Goal: Task Accomplishment & Management: Use online tool/utility

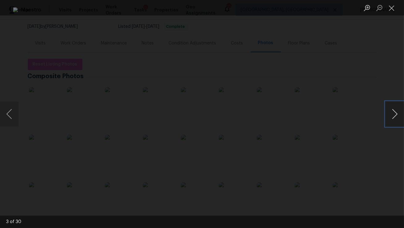
click at [396, 118] on button "Next image" at bounding box center [395, 114] width 19 height 25
click at [395, 118] on button "Next image" at bounding box center [395, 114] width 19 height 25
click at [394, 119] on button "Next image" at bounding box center [395, 114] width 19 height 25
click at [390, 7] on button "Close lightbox" at bounding box center [392, 7] width 12 height 11
